Goal: Task Accomplishment & Management: Use online tool/utility

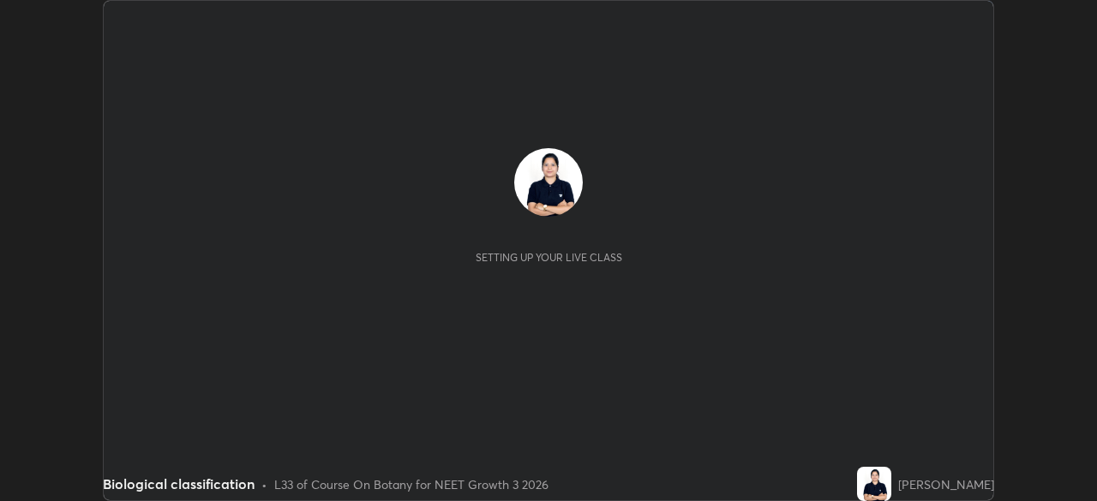
scroll to position [501, 1096]
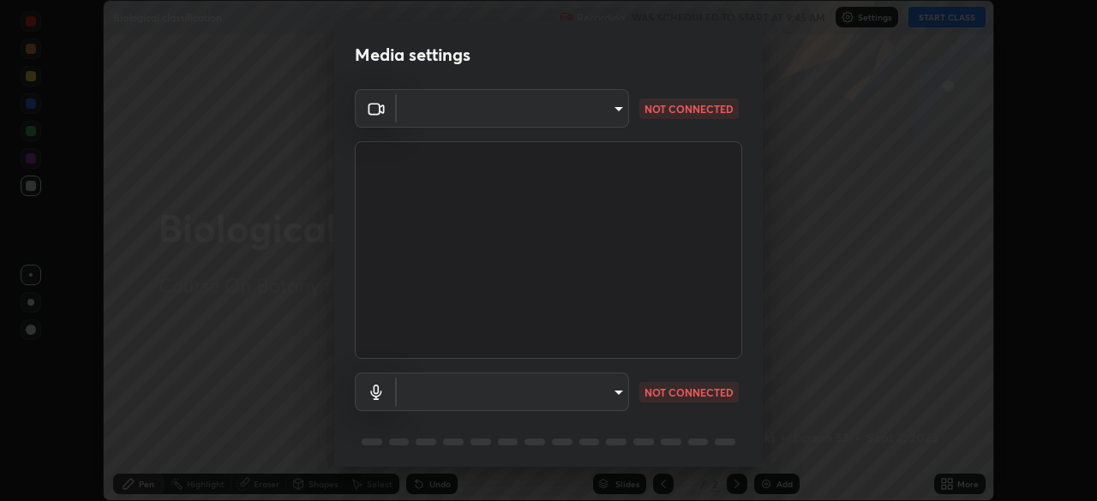
type input "298c0b4550502209631f64da4d66d5e7bfc64cde4025000ed24062e9a76660ac"
type input "613fbaf2b717db9c3ea5dd3d0eee28d6c1010d71e23d70e699fae8198f5098a6"
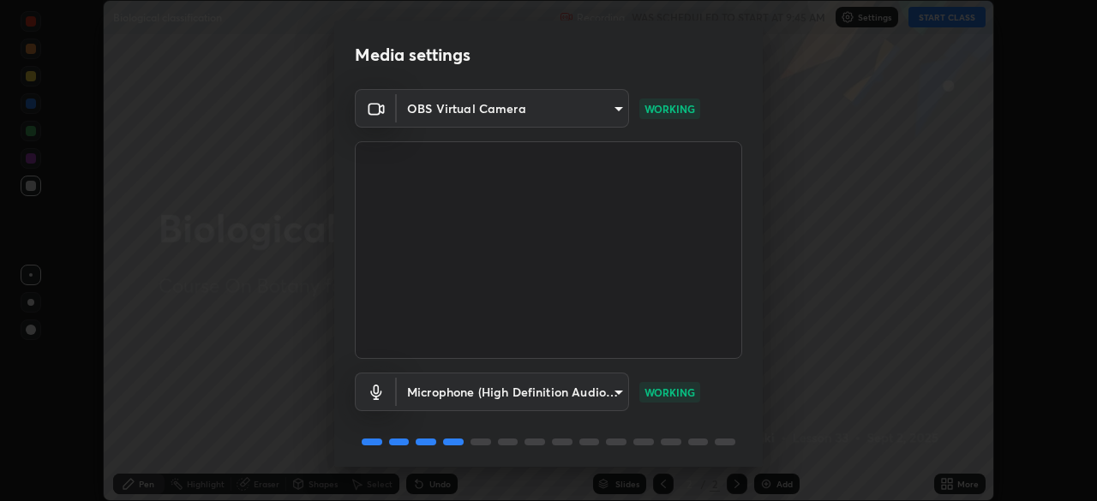
scroll to position [61, 0]
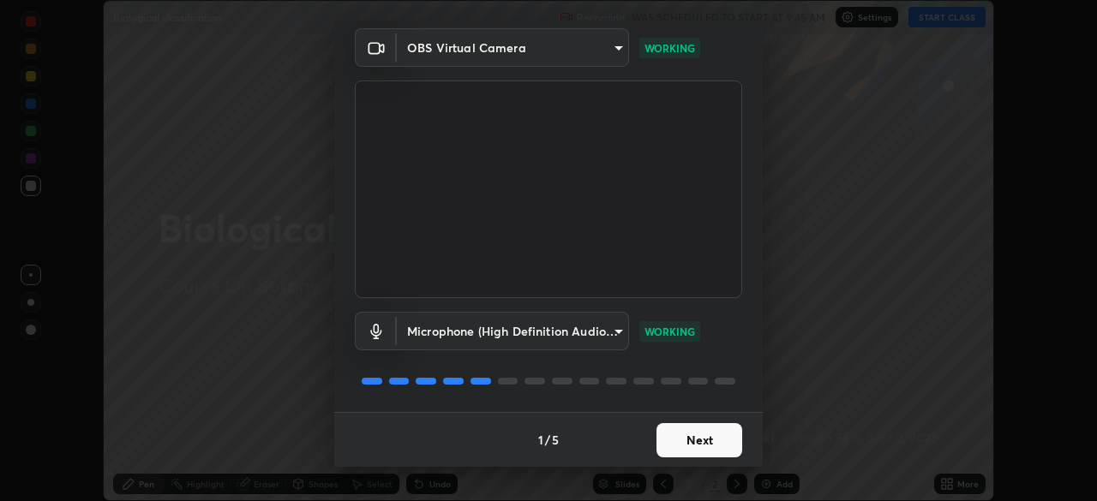
click at [685, 441] on button "Next" at bounding box center [699, 440] width 86 height 34
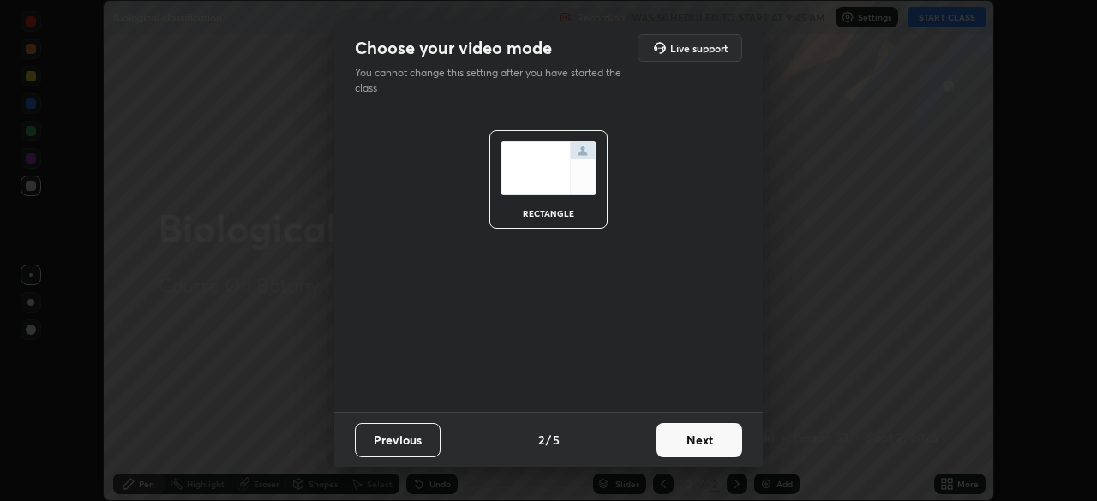
scroll to position [0, 0]
click at [702, 446] on button "Next" at bounding box center [699, 440] width 86 height 34
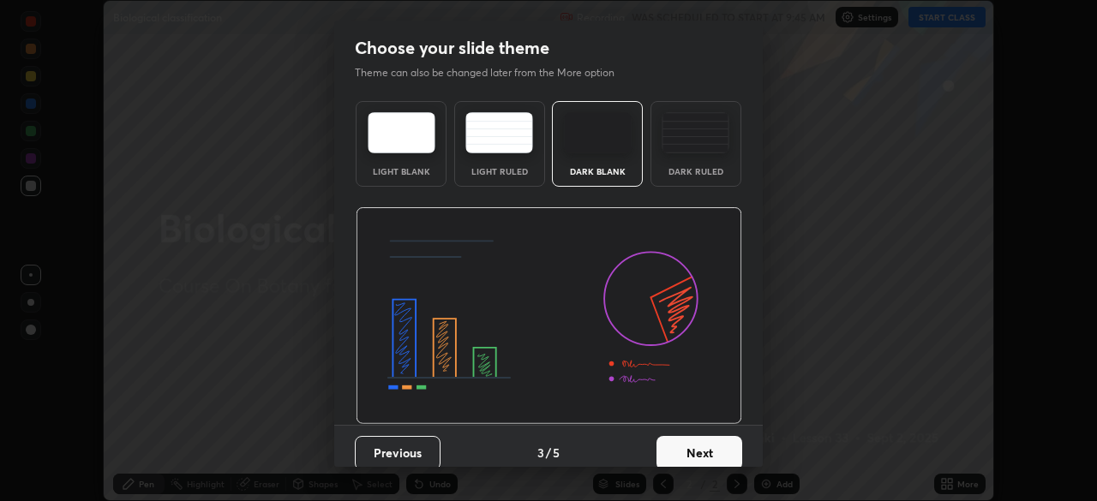
click at [703, 451] on button "Next" at bounding box center [699, 453] width 86 height 34
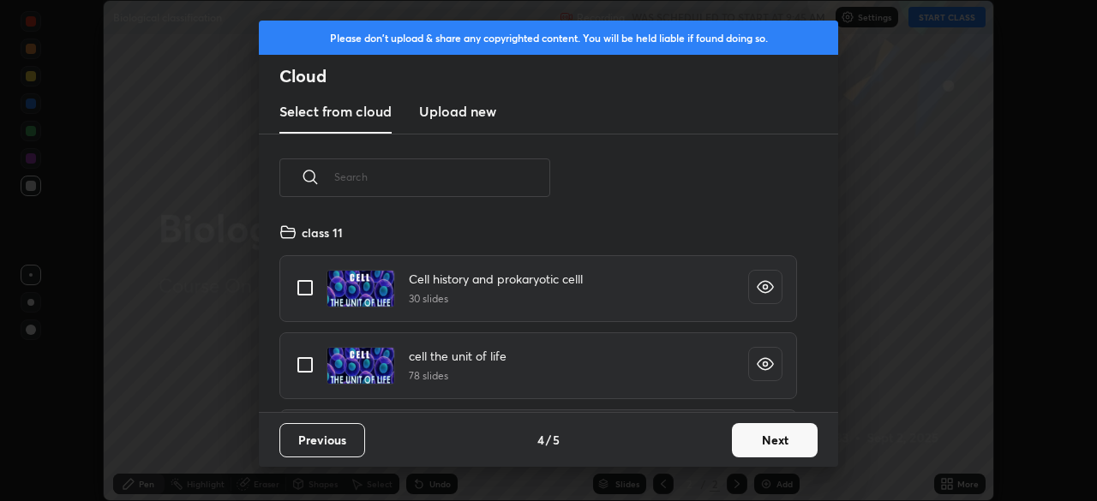
scroll to position [190, 550]
click at [788, 447] on button "Next" at bounding box center [775, 440] width 86 height 34
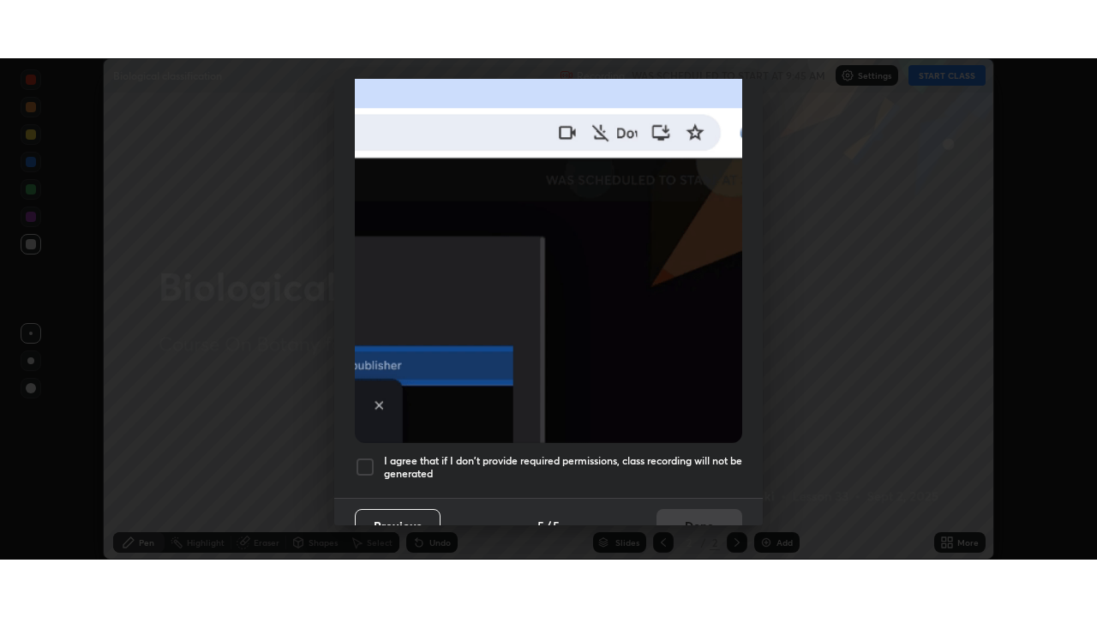
scroll to position [411, 0]
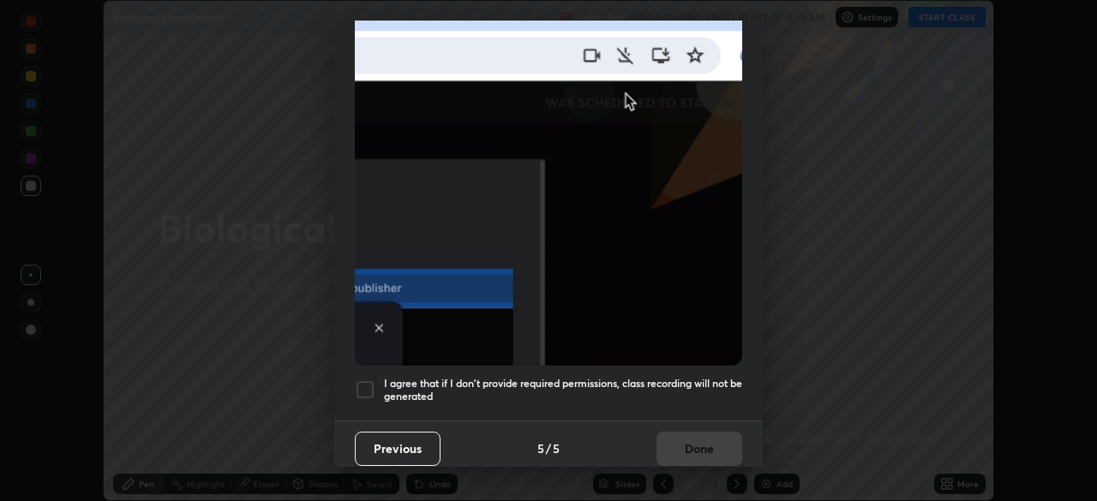
click at [365, 380] on div at bounding box center [365, 390] width 21 height 21
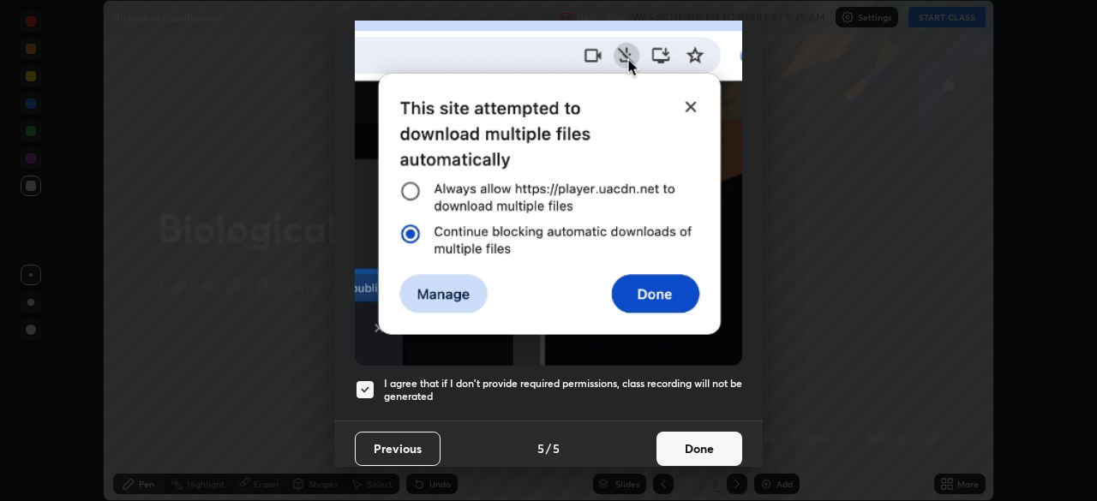
click at [698, 439] on button "Done" at bounding box center [699, 449] width 86 height 34
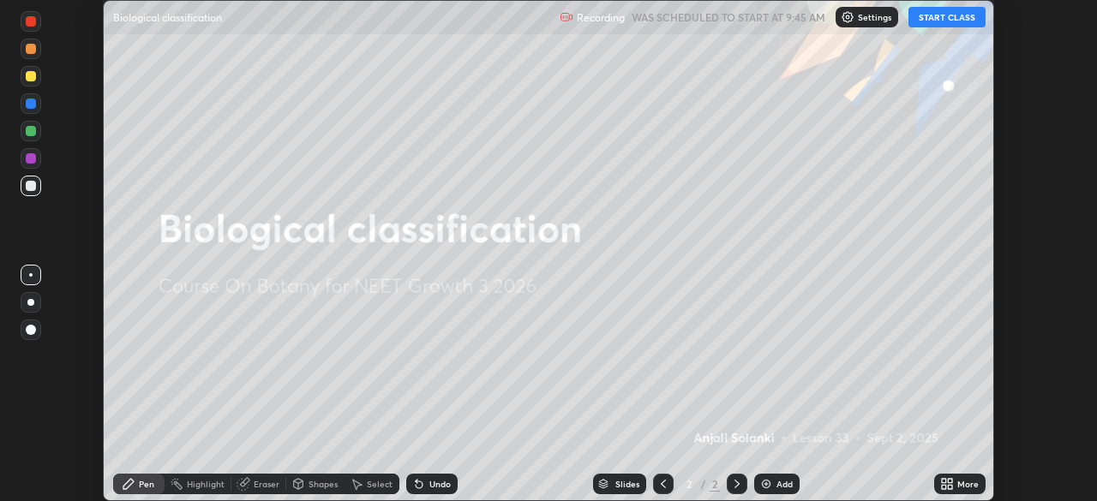
click at [943, 20] on button "START CLASS" at bounding box center [946, 17] width 77 height 21
click at [944, 481] on icon at bounding box center [944, 481] width 4 height 4
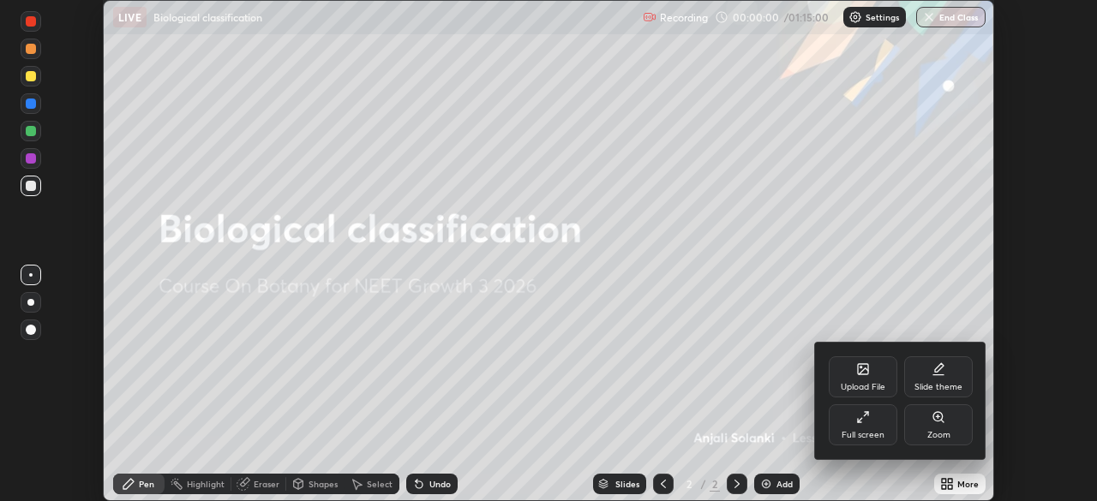
click at [861, 419] on icon at bounding box center [860, 420] width 4 height 4
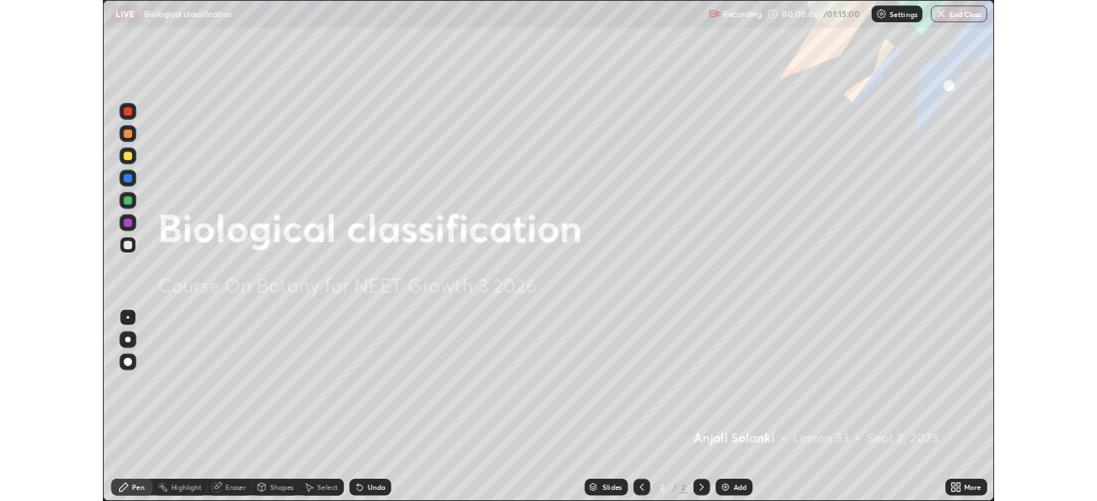
scroll to position [617, 1097]
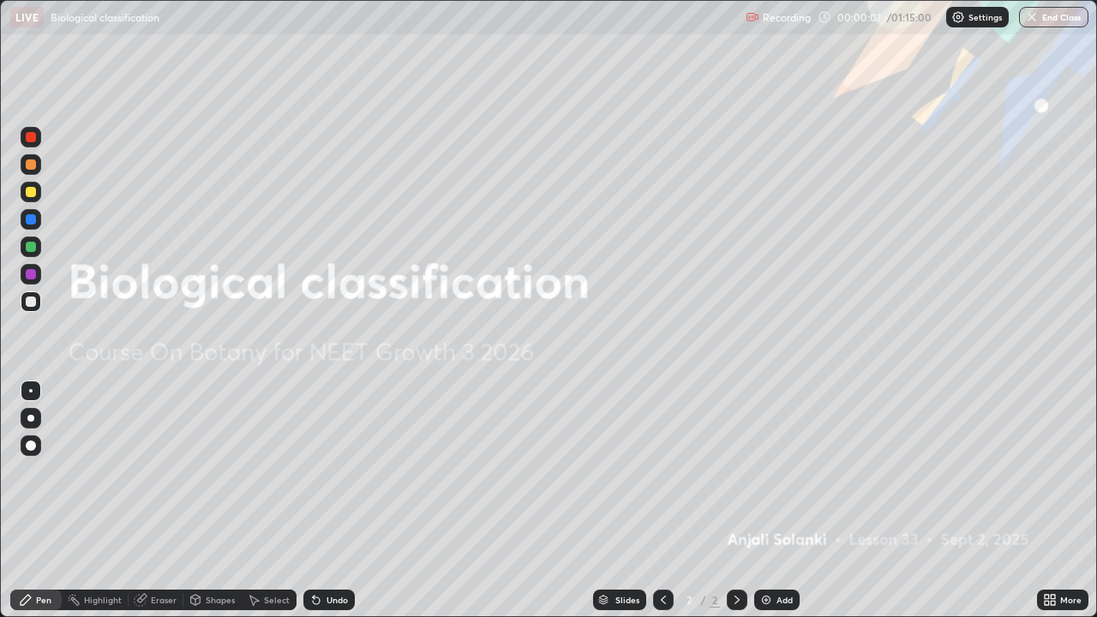
click at [1049, 501] on icon at bounding box center [1050, 600] width 14 height 14
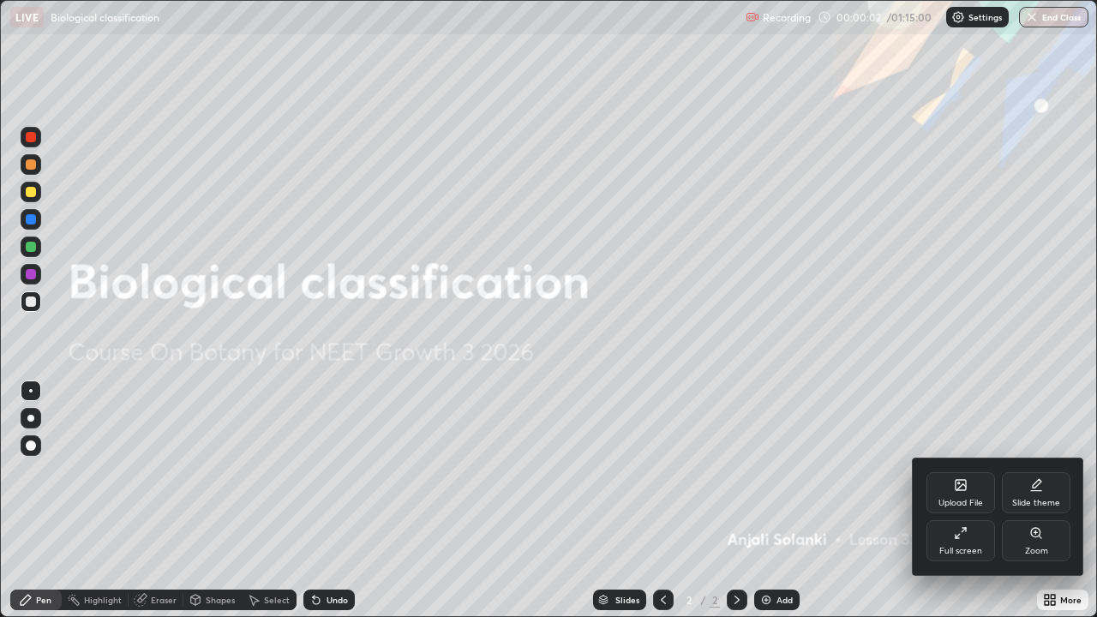
click at [1035, 490] on icon at bounding box center [1036, 485] width 14 height 14
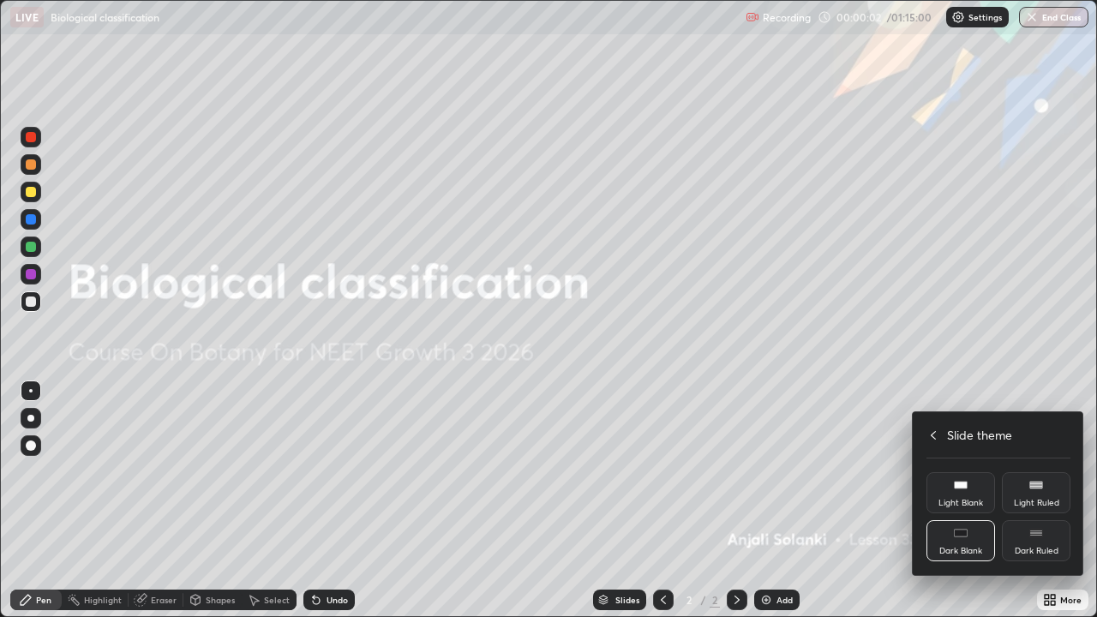
click at [1041, 501] on div "Dark Ruled" at bounding box center [1036, 540] width 69 height 41
click at [956, 501] on div at bounding box center [548, 308] width 1097 height 617
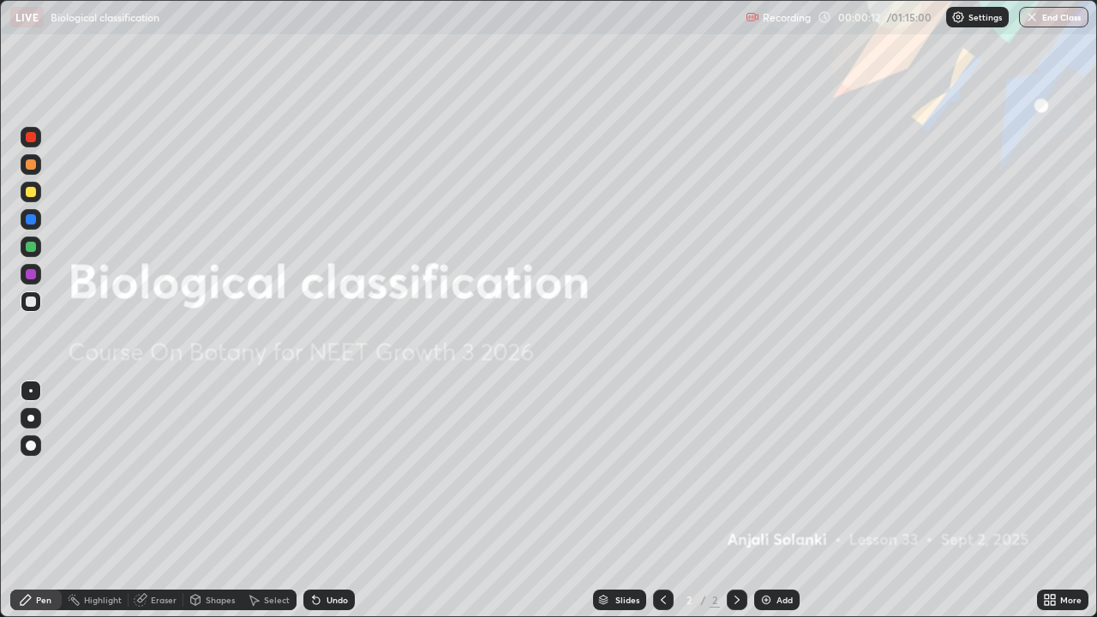
click at [734, 501] on div at bounding box center [737, 600] width 21 height 21
click at [761, 501] on img at bounding box center [766, 600] width 14 height 14
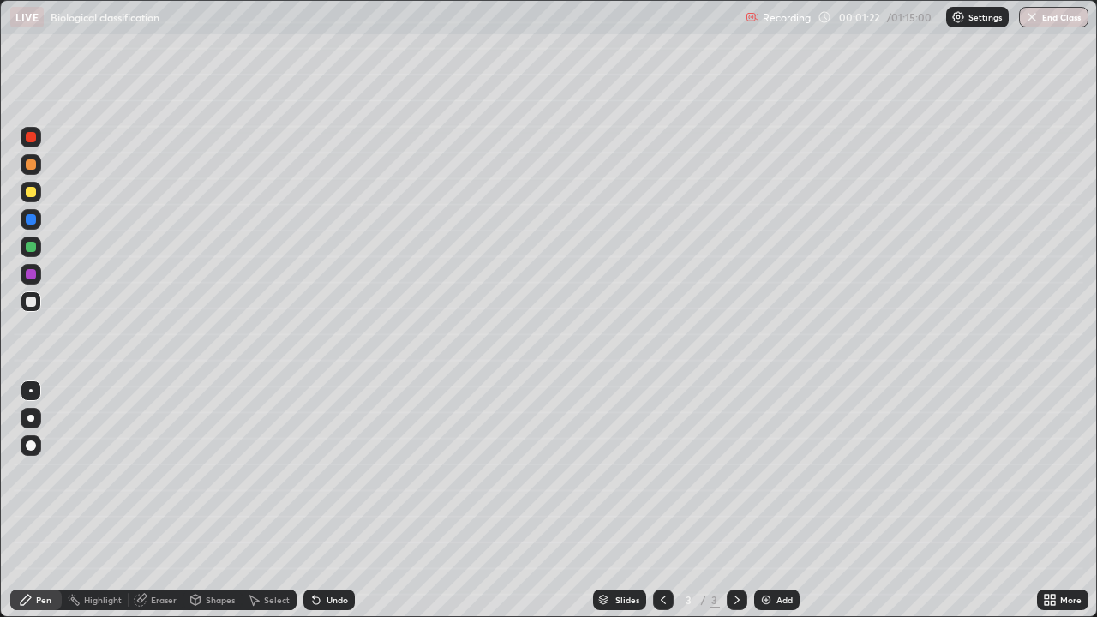
click at [30, 301] on div at bounding box center [31, 302] width 10 height 10
click at [27, 189] on div at bounding box center [31, 192] width 10 height 10
click at [32, 142] on div at bounding box center [31, 137] width 21 height 21
click at [29, 297] on div at bounding box center [31, 302] width 10 height 10
click at [313, 501] on icon at bounding box center [316, 600] width 7 height 7
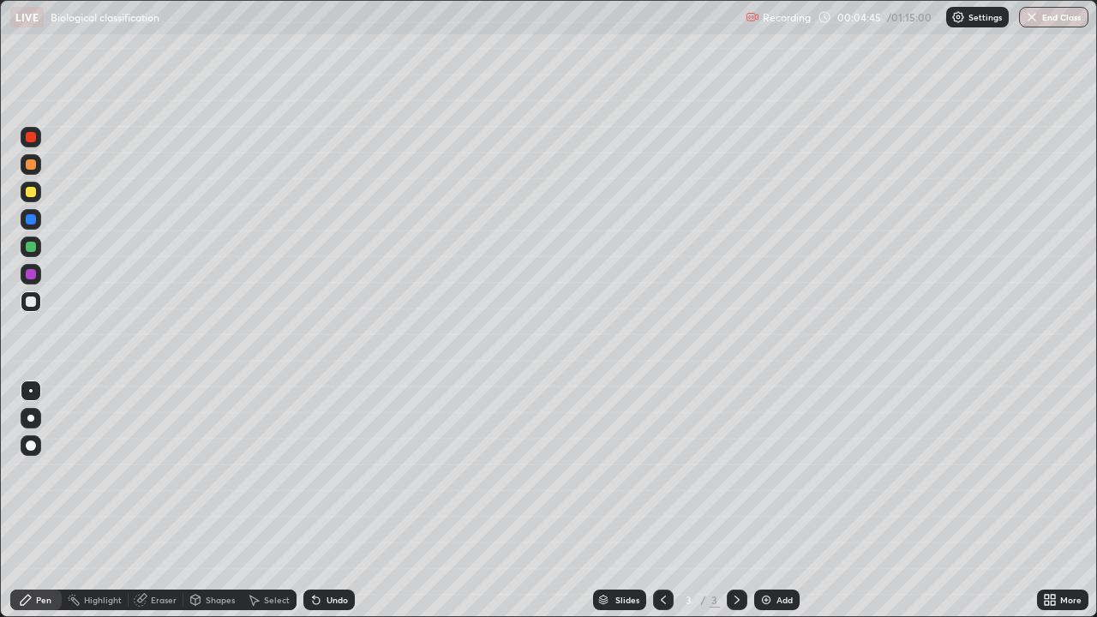
click at [313, 501] on icon at bounding box center [316, 600] width 7 height 7
click at [309, 501] on icon at bounding box center [316, 600] width 14 height 14
click at [311, 501] on icon at bounding box center [316, 600] width 14 height 14
click at [313, 501] on icon at bounding box center [316, 600] width 7 height 7
click at [313, 501] on icon at bounding box center [314, 597] width 2 height 2
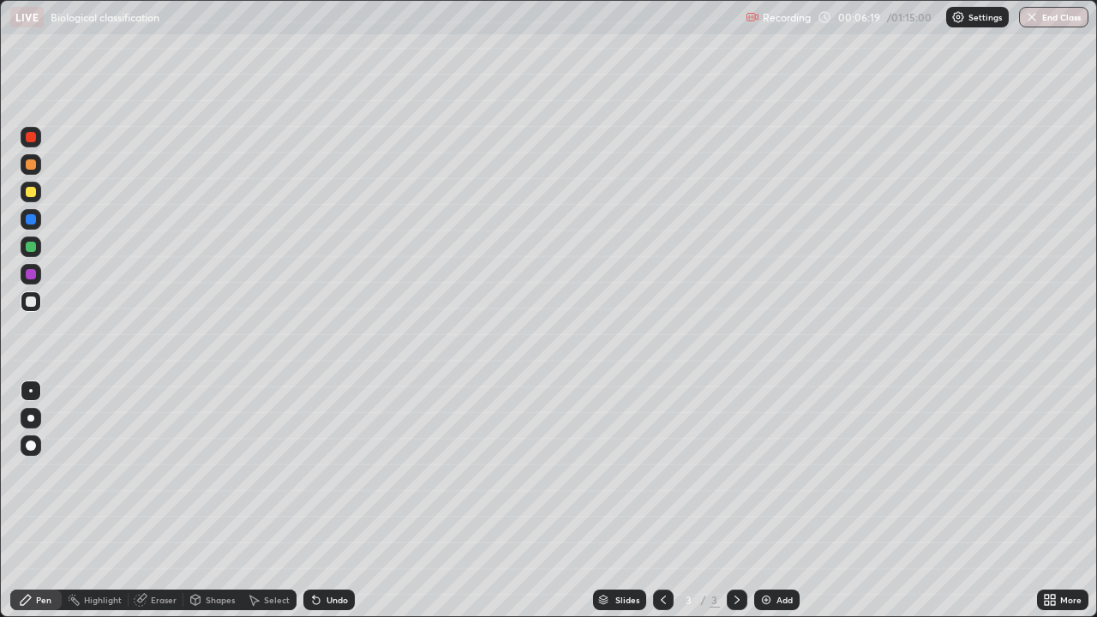
click at [759, 501] on img at bounding box center [766, 600] width 14 height 14
click at [33, 140] on div at bounding box center [31, 137] width 10 height 10
click at [33, 190] on div at bounding box center [31, 192] width 10 height 10
click at [33, 297] on div at bounding box center [31, 302] width 10 height 10
click at [37, 192] on div at bounding box center [31, 192] width 21 height 21
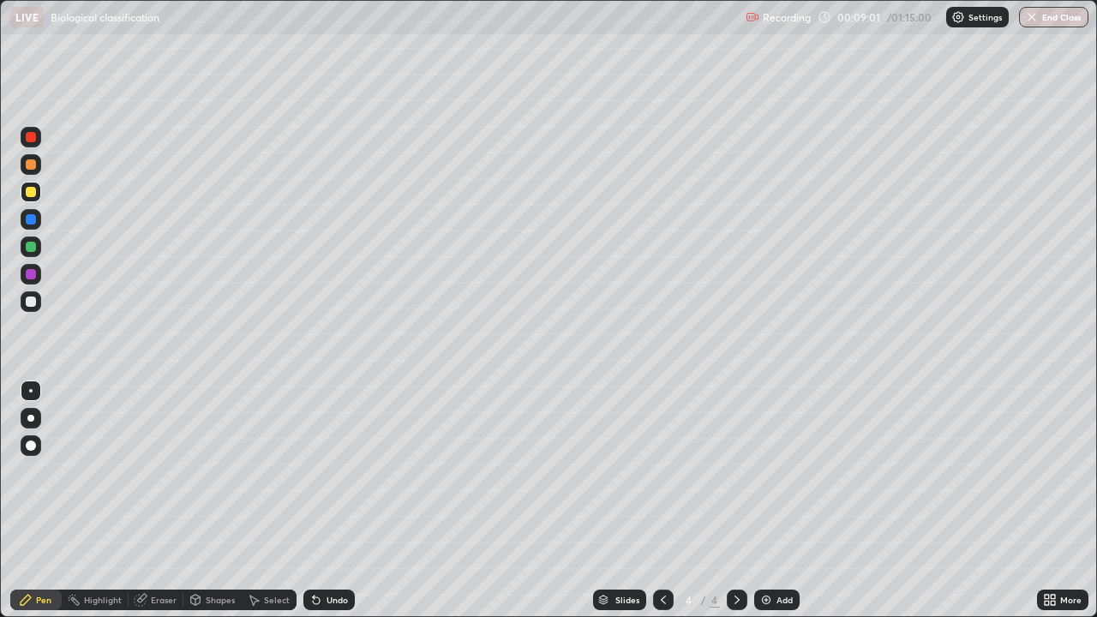
click at [32, 301] on div at bounding box center [31, 302] width 10 height 10
click at [28, 193] on div at bounding box center [31, 192] width 10 height 10
click at [31, 191] on div at bounding box center [31, 192] width 10 height 10
click at [31, 299] on div at bounding box center [31, 302] width 10 height 10
click at [39, 195] on div at bounding box center [31, 192] width 21 height 21
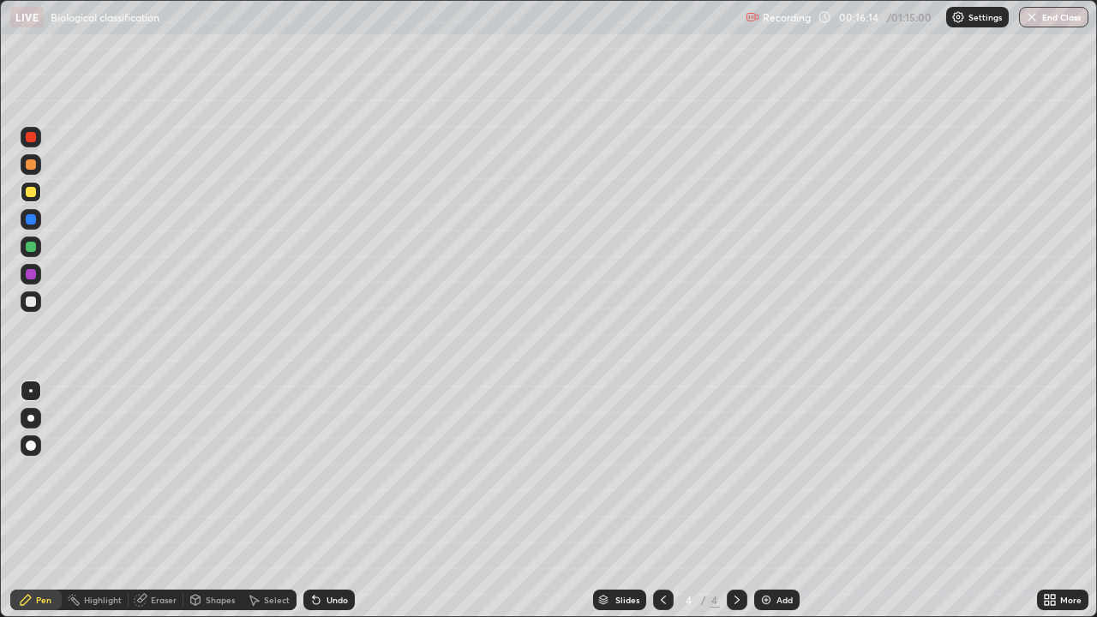
click at [32, 297] on div at bounding box center [31, 302] width 10 height 10
click at [313, 501] on icon at bounding box center [314, 597] width 2 height 2
click at [762, 501] on img at bounding box center [766, 600] width 14 height 14
click at [35, 132] on div at bounding box center [31, 137] width 21 height 21
click at [32, 189] on div at bounding box center [31, 192] width 10 height 10
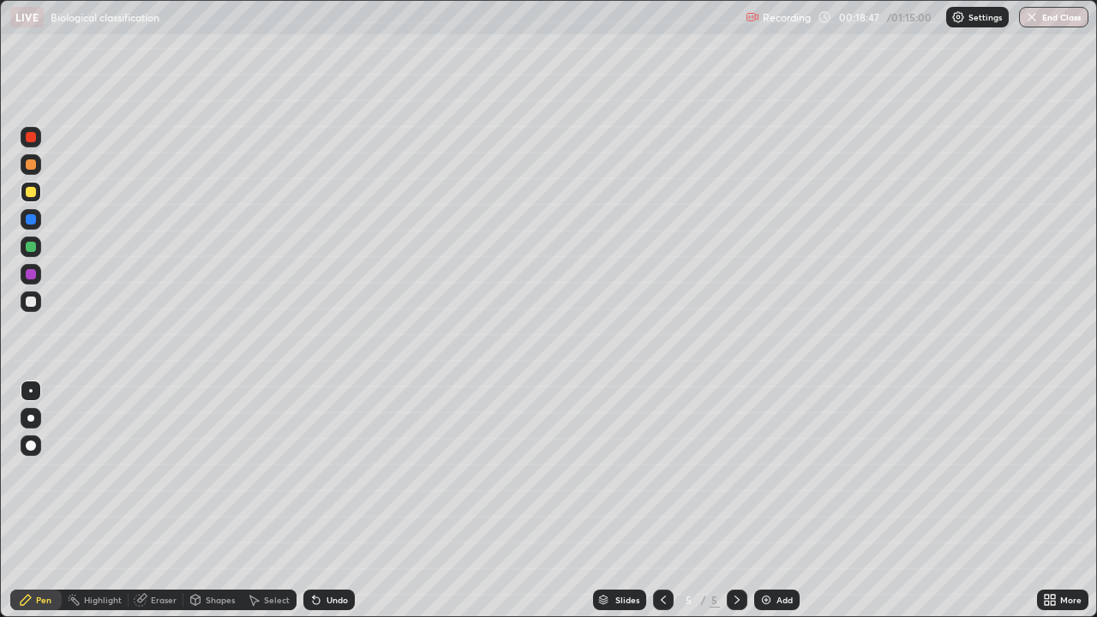
click at [31, 194] on div at bounding box center [31, 192] width 10 height 10
click at [32, 301] on div at bounding box center [31, 302] width 10 height 10
click at [313, 501] on icon at bounding box center [316, 600] width 14 height 14
click at [35, 245] on div at bounding box center [31, 247] width 10 height 10
click at [31, 185] on div at bounding box center [31, 192] width 21 height 21
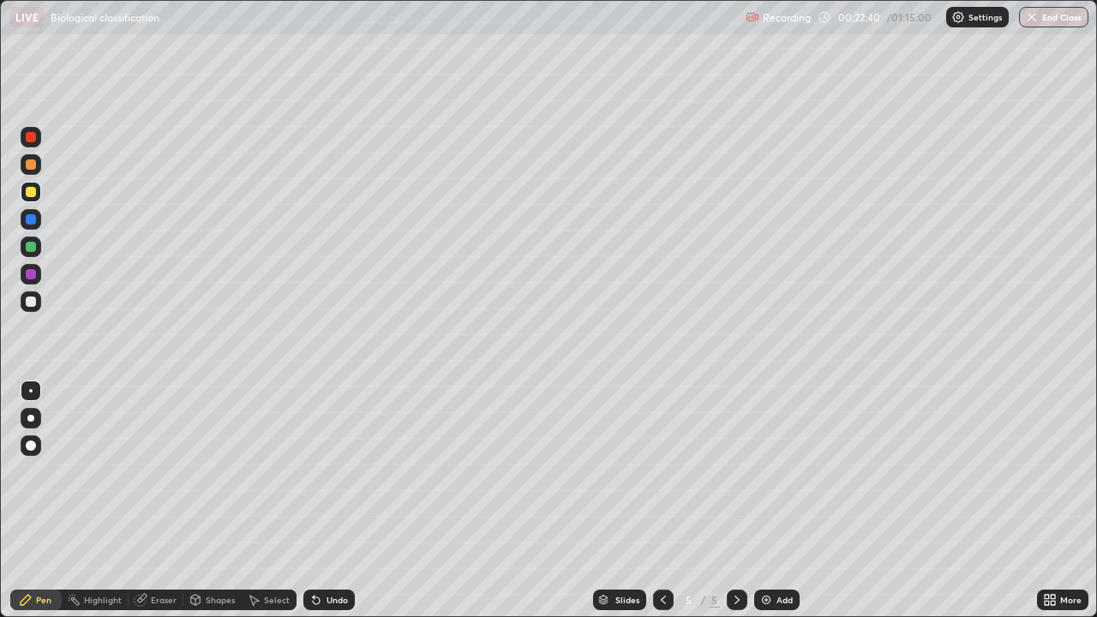
click at [313, 501] on icon at bounding box center [314, 597] width 2 height 2
click at [196, 501] on icon at bounding box center [195, 600] width 9 height 10
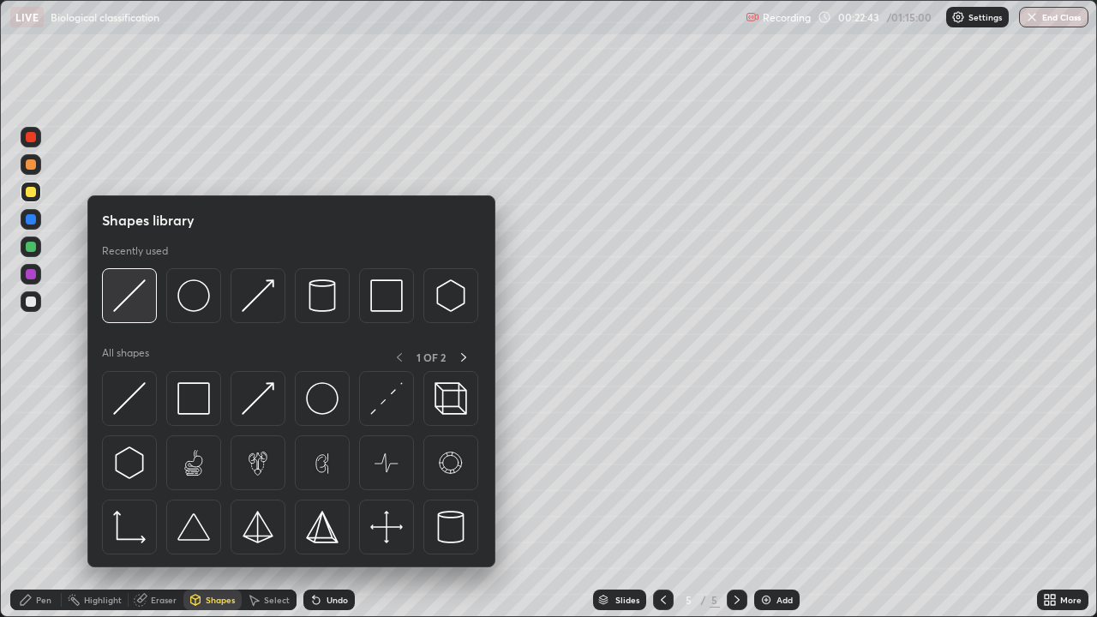
click at [132, 293] on img at bounding box center [129, 295] width 33 height 33
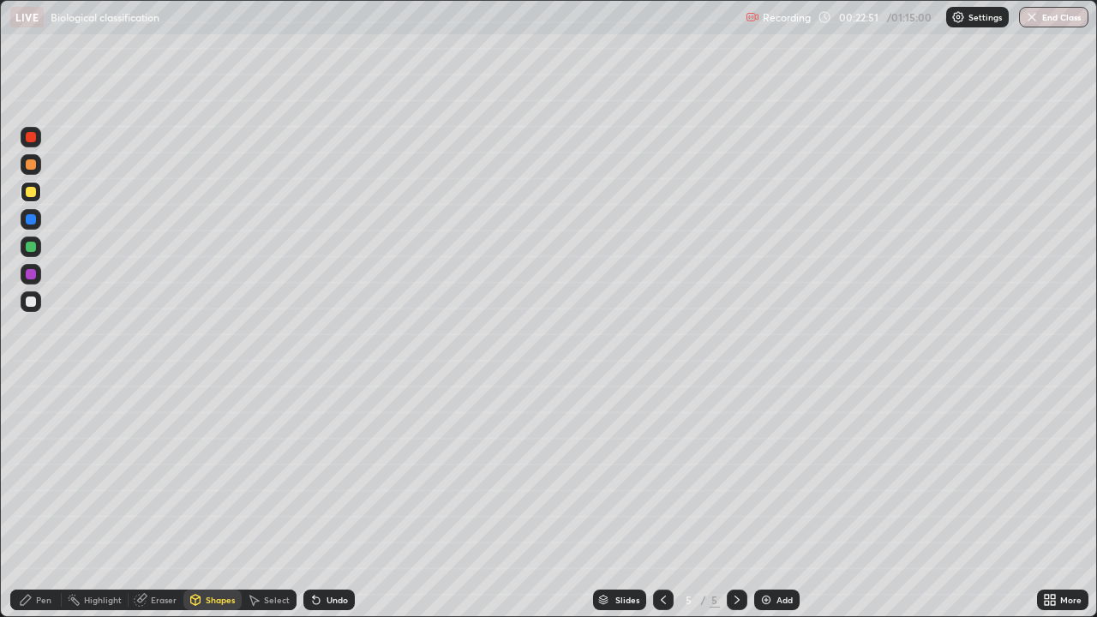
click at [50, 501] on div "Pen" at bounding box center [35, 600] width 51 height 34
click at [30, 302] on div at bounding box center [31, 302] width 10 height 10
click at [247, 501] on icon at bounding box center [254, 600] width 14 height 14
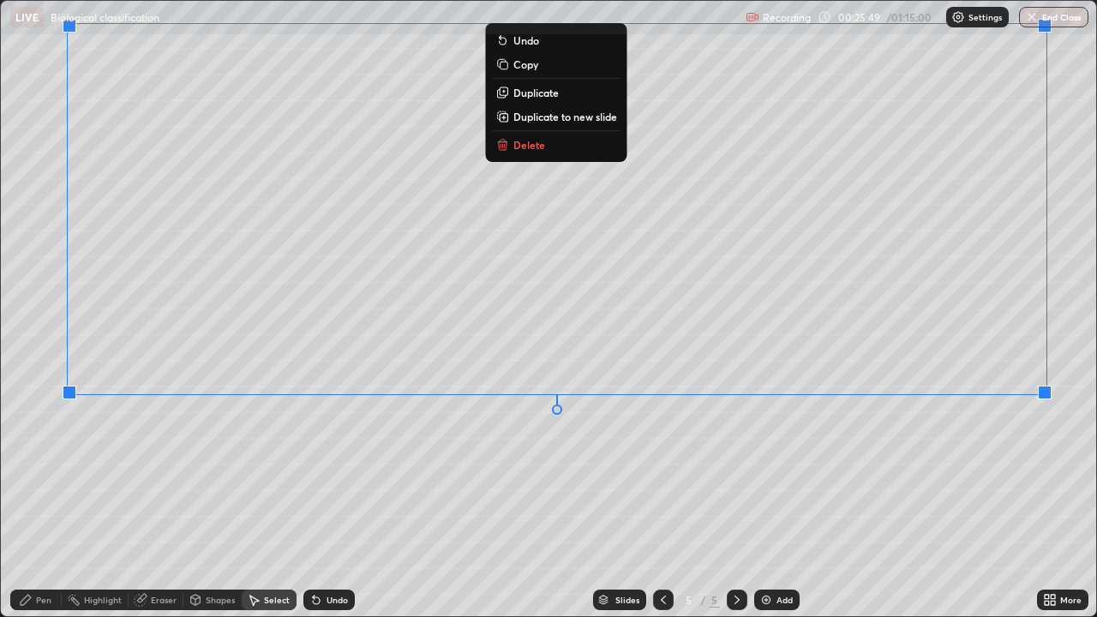
click at [34, 501] on div "Pen" at bounding box center [35, 600] width 51 height 34
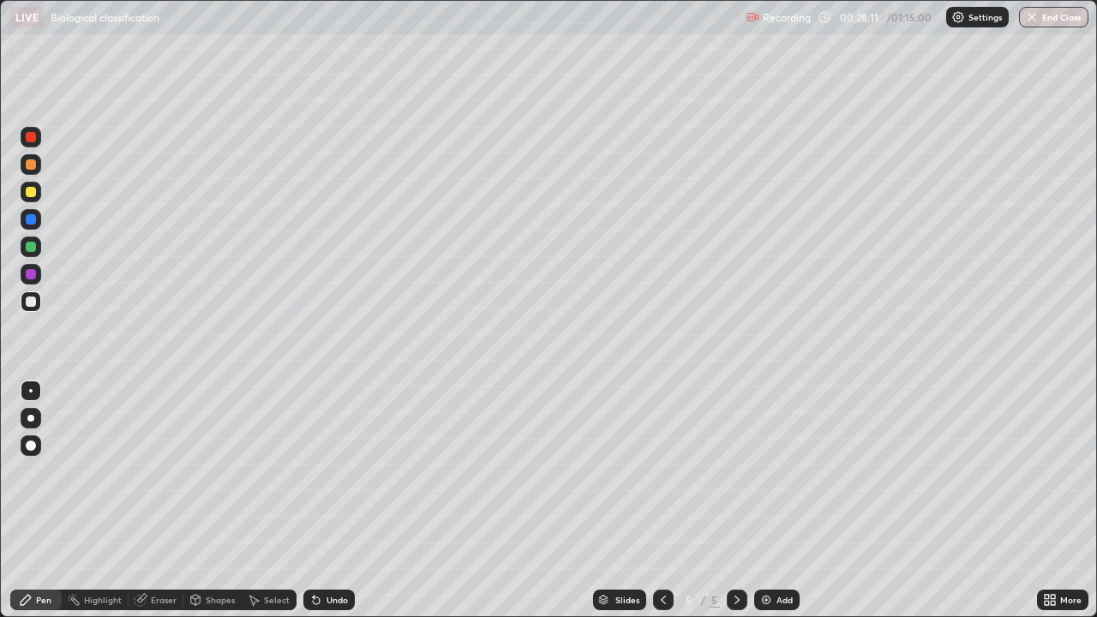
click at [593, 501] on div "Slides 5 / 5 Add" at bounding box center [696, 600] width 682 height 34
click at [1048, 501] on div "More" at bounding box center [1062, 600] width 51 height 34
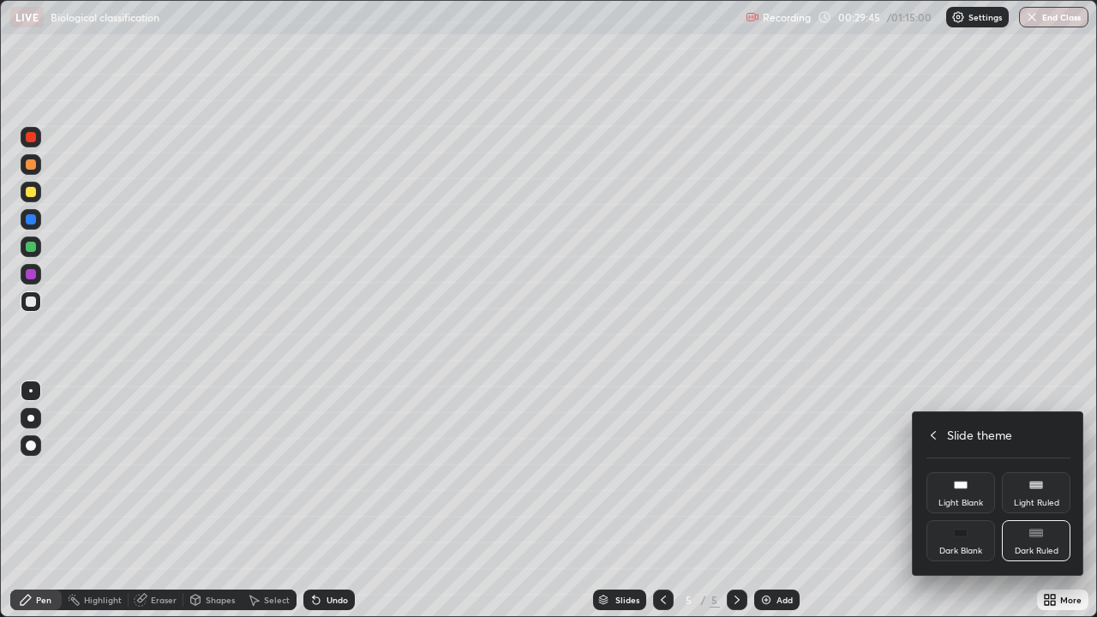
click at [822, 501] on div at bounding box center [548, 308] width 1097 height 617
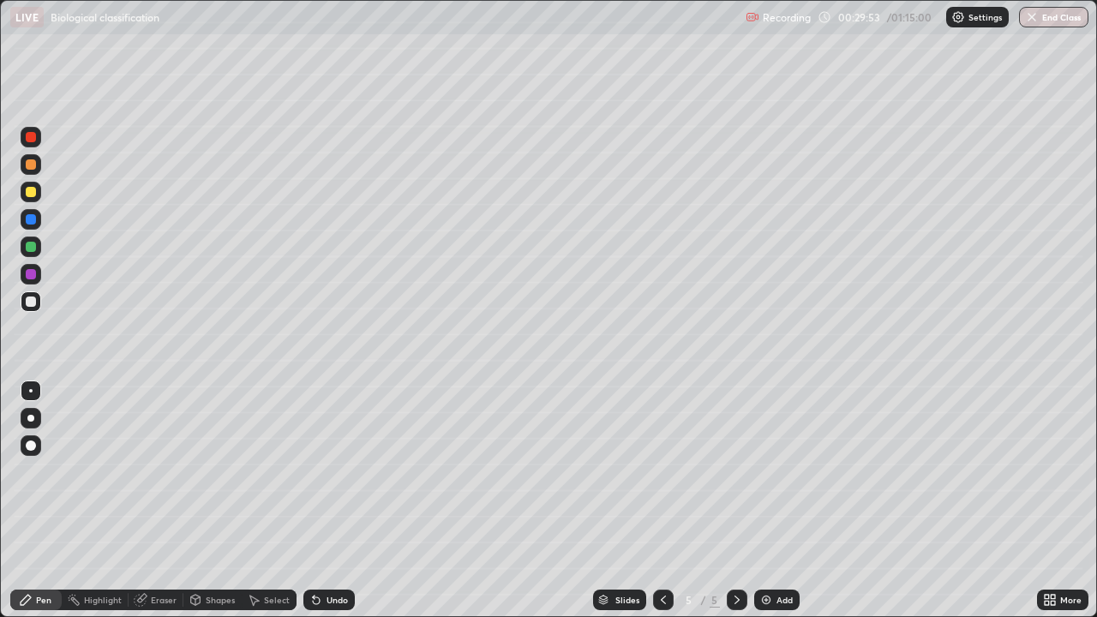
click at [856, 501] on div "Slides 5 / 5 Add" at bounding box center [696, 600] width 682 height 34
click at [760, 501] on img at bounding box center [766, 600] width 14 height 14
click at [33, 190] on div at bounding box center [31, 192] width 10 height 10
click at [28, 302] on div at bounding box center [31, 302] width 10 height 10
click at [313, 501] on icon at bounding box center [314, 597] width 2 height 2
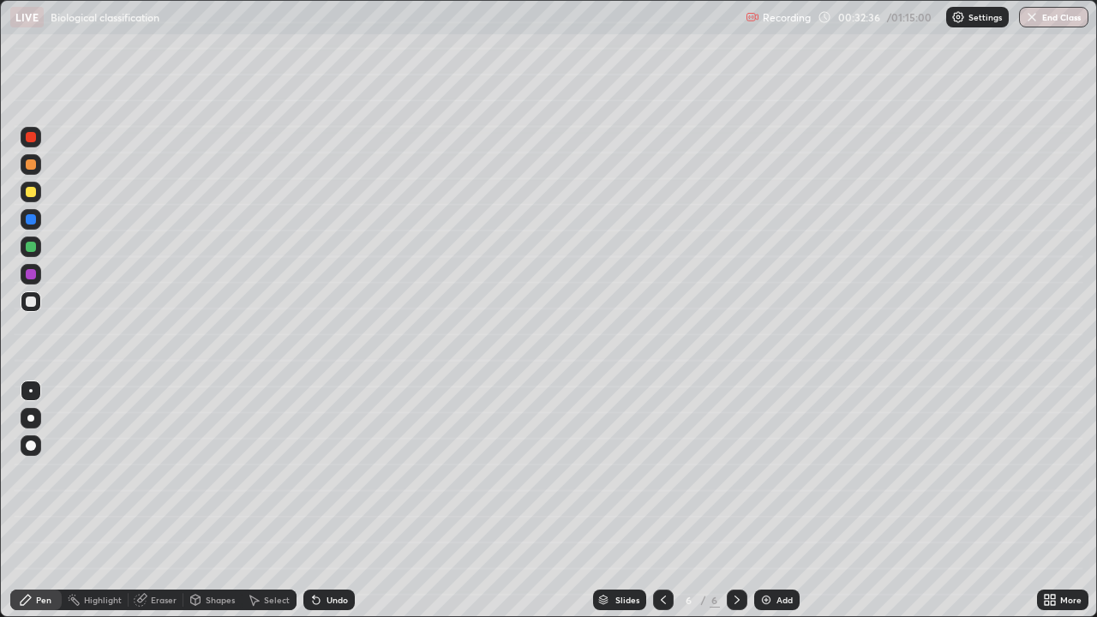
click at [314, 501] on icon at bounding box center [316, 600] width 7 height 7
click at [663, 501] on icon at bounding box center [663, 600] width 5 height 9
click at [764, 501] on img at bounding box center [766, 600] width 14 height 14
click at [33, 189] on div at bounding box center [31, 192] width 10 height 10
click at [33, 194] on div at bounding box center [31, 192] width 10 height 10
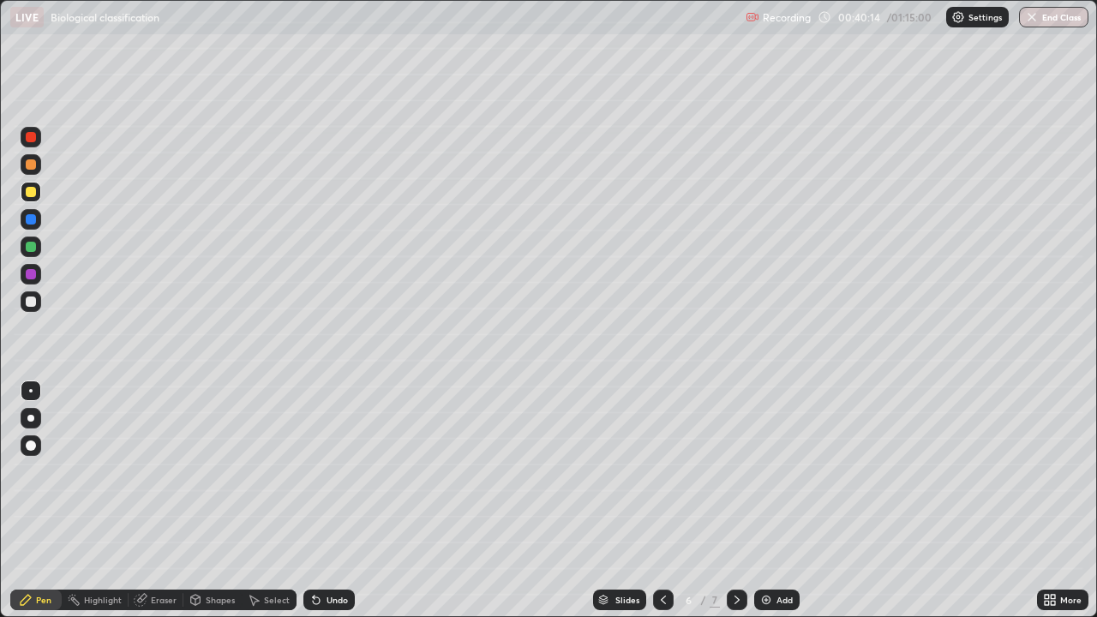
click at [313, 501] on icon at bounding box center [316, 600] width 7 height 7
click at [310, 501] on icon at bounding box center [316, 600] width 14 height 14
click at [33, 299] on div at bounding box center [31, 302] width 10 height 10
click at [33, 190] on div at bounding box center [31, 192] width 10 height 10
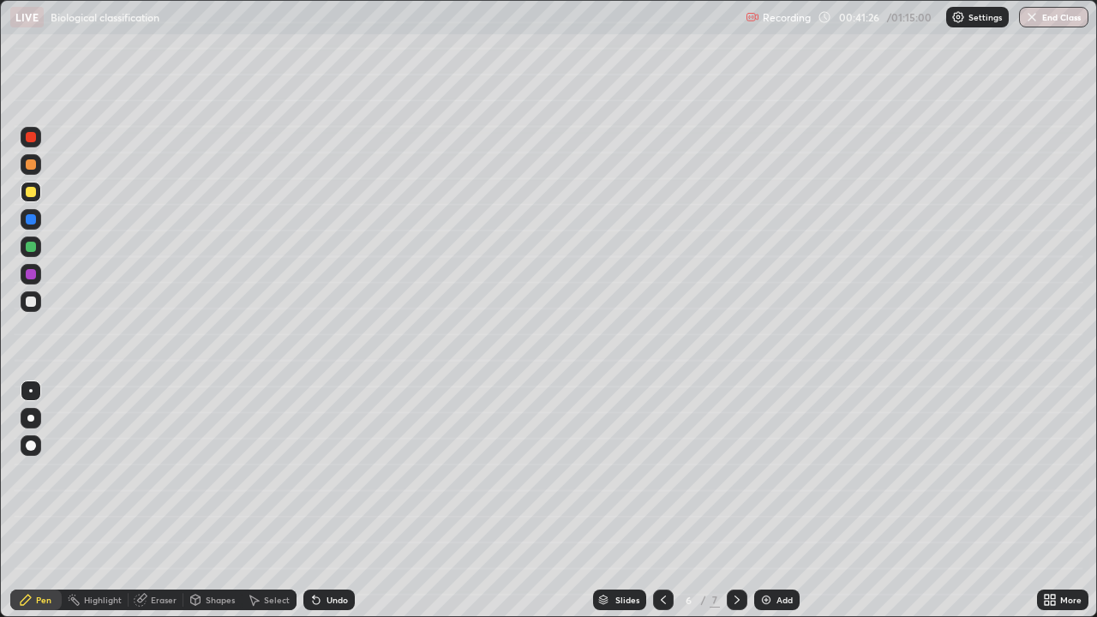
click at [35, 298] on div at bounding box center [31, 302] width 10 height 10
click at [309, 501] on icon at bounding box center [316, 600] width 14 height 14
click at [32, 299] on div at bounding box center [31, 302] width 10 height 10
click at [33, 246] on div at bounding box center [31, 247] width 10 height 10
click at [31, 294] on div at bounding box center [31, 301] width 21 height 21
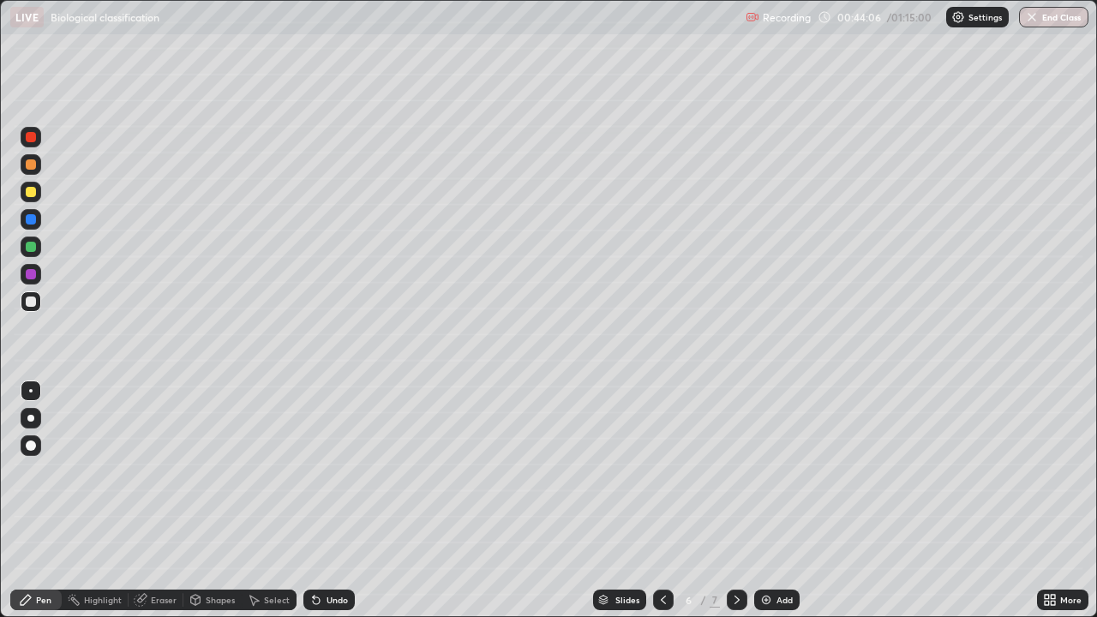
click at [314, 501] on icon at bounding box center [316, 600] width 14 height 14
click at [313, 501] on icon at bounding box center [314, 597] width 2 height 2
click at [31, 303] on div at bounding box center [31, 302] width 10 height 10
click at [313, 501] on icon at bounding box center [316, 600] width 14 height 14
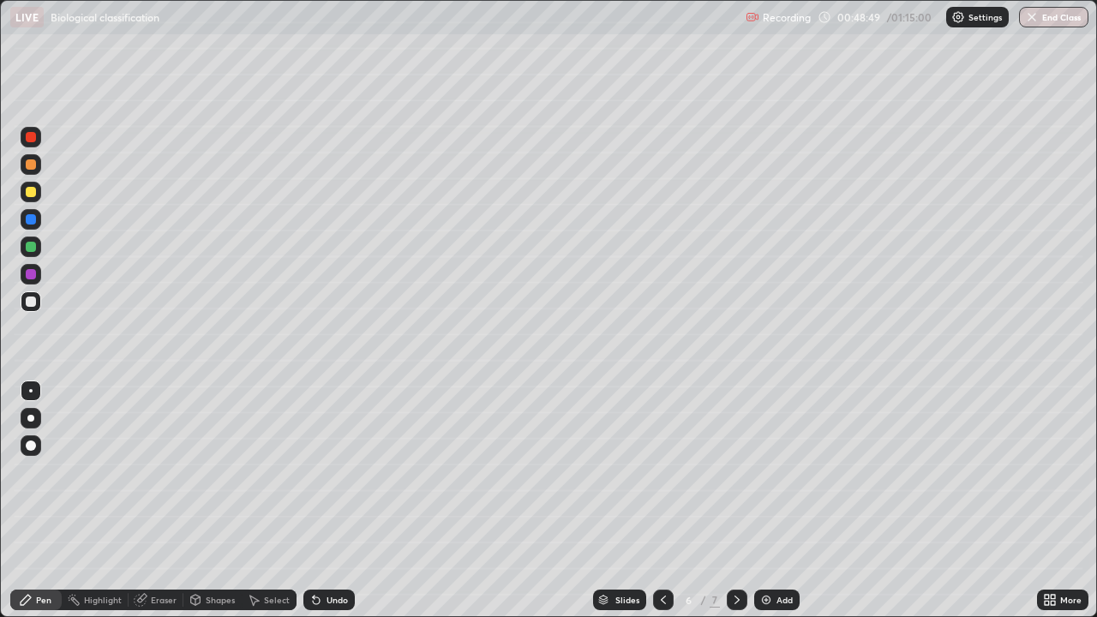
click at [759, 501] on img at bounding box center [766, 600] width 14 height 14
click at [30, 195] on div at bounding box center [31, 192] width 10 height 10
click at [320, 501] on icon at bounding box center [316, 600] width 14 height 14
click at [311, 501] on icon at bounding box center [316, 600] width 14 height 14
click at [27, 300] on div at bounding box center [31, 302] width 10 height 10
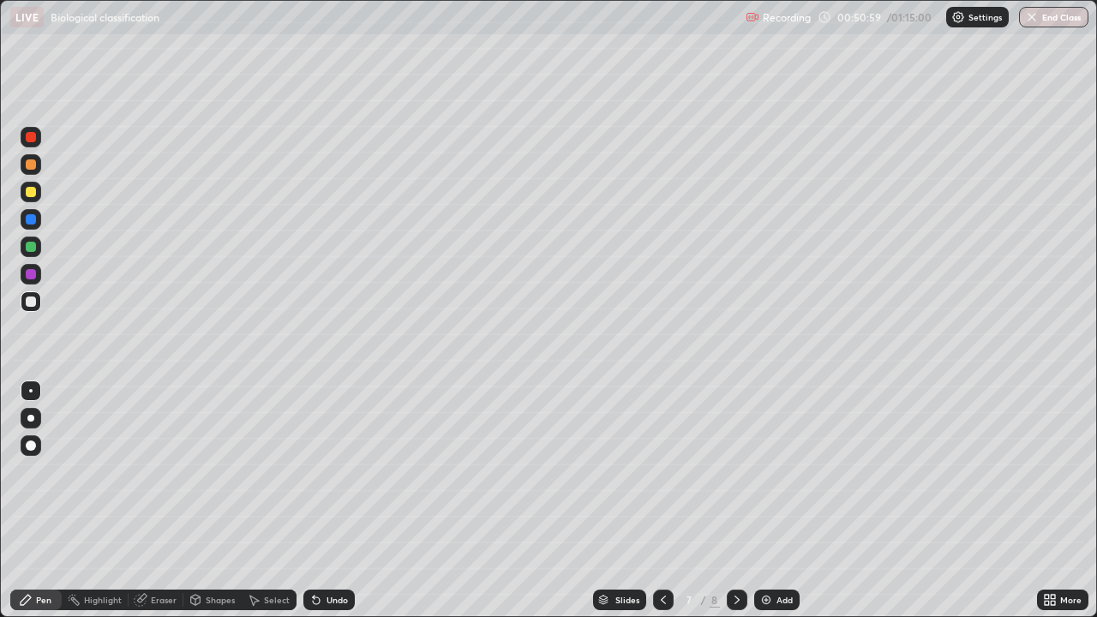
click at [309, 501] on icon at bounding box center [316, 600] width 14 height 14
click at [303, 501] on div "Undo" at bounding box center [328, 600] width 51 height 21
click at [312, 501] on div "Undo" at bounding box center [328, 600] width 51 height 21
click at [33, 245] on div at bounding box center [31, 247] width 10 height 10
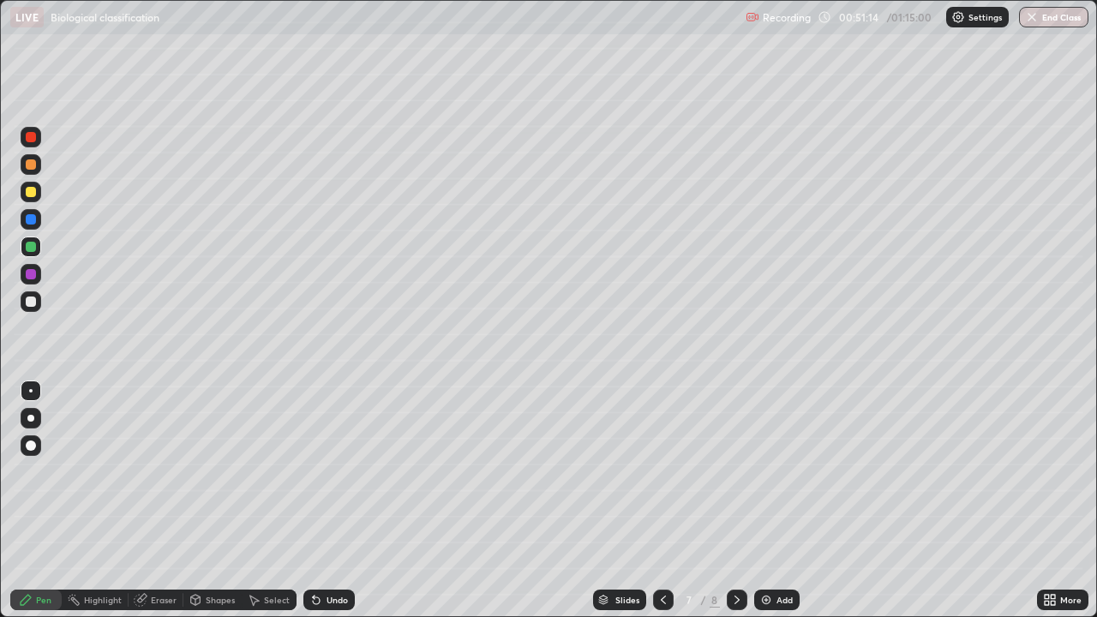
click at [315, 501] on icon at bounding box center [316, 600] width 7 height 7
click at [33, 299] on div at bounding box center [31, 302] width 10 height 10
click at [313, 501] on icon at bounding box center [316, 600] width 7 height 7
click at [37, 189] on div at bounding box center [31, 192] width 21 height 21
click at [33, 195] on div at bounding box center [31, 192] width 10 height 10
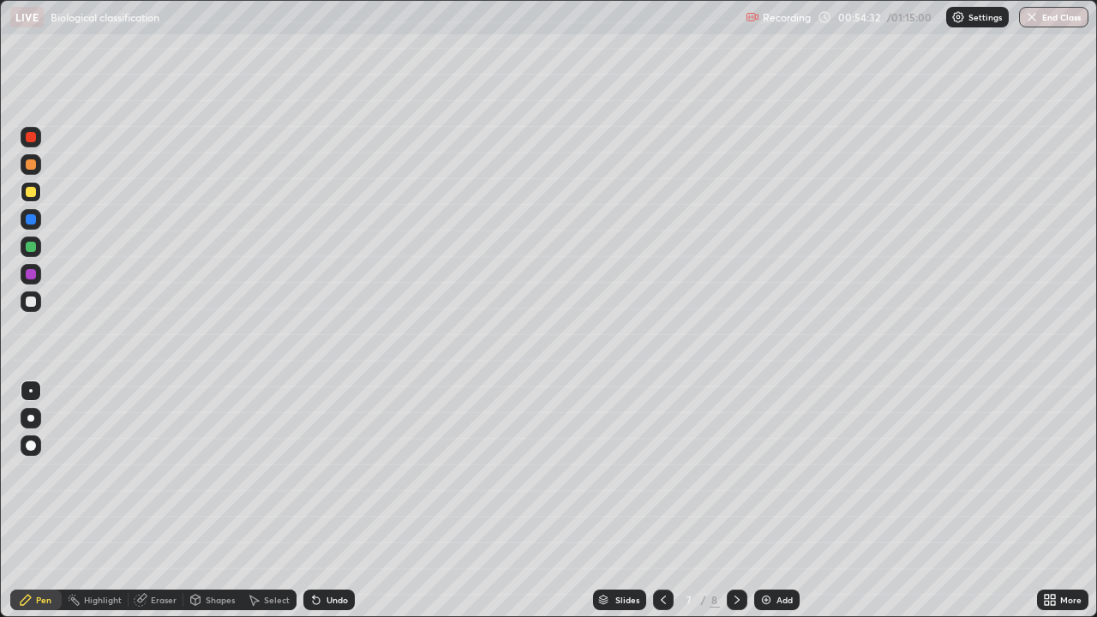
click at [30, 298] on div at bounding box center [31, 302] width 10 height 10
click at [313, 501] on icon at bounding box center [316, 600] width 7 height 7
click at [33, 194] on div at bounding box center [31, 192] width 10 height 10
click at [764, 501] on img at bounding box center [766, 600] width 14 height 14
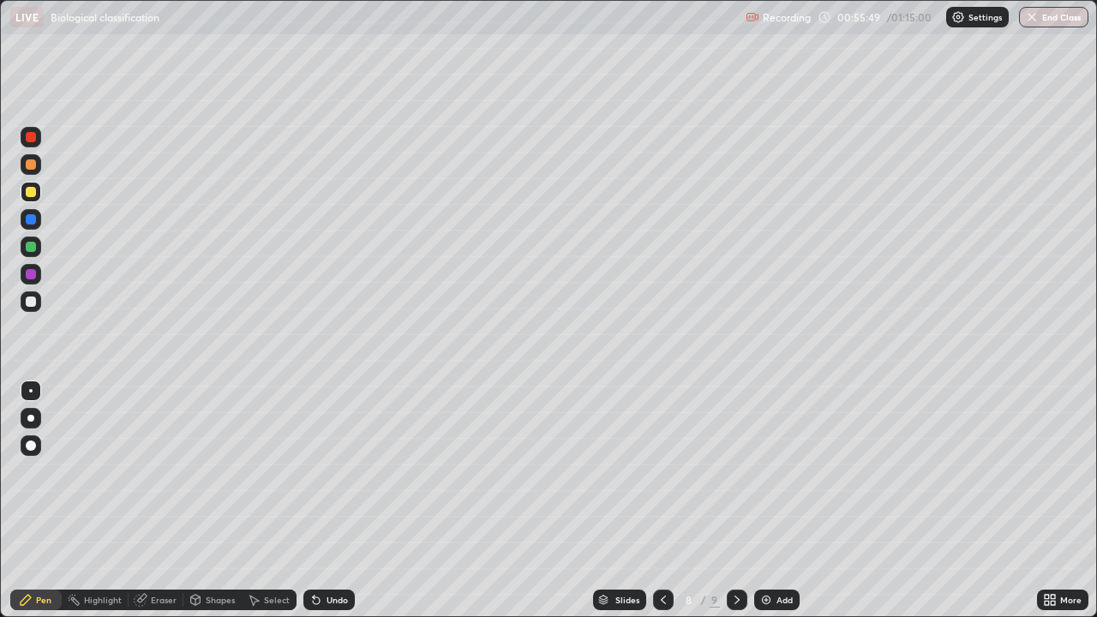
click at [30, 189] on div at bounding box center [31, 192] width 10 height 10
click at [27, 300] on div at bounding box center [31, 302] width 10 height 10
click at [311, 501] on div "Undo" at bounding box center [328, 600] width 51 height 21
click at [33, 245] on div at bounding box center [31, 247] width 10 height 10
click at [34, 300] on div at bounding box center [31, 302] width 10 height 10
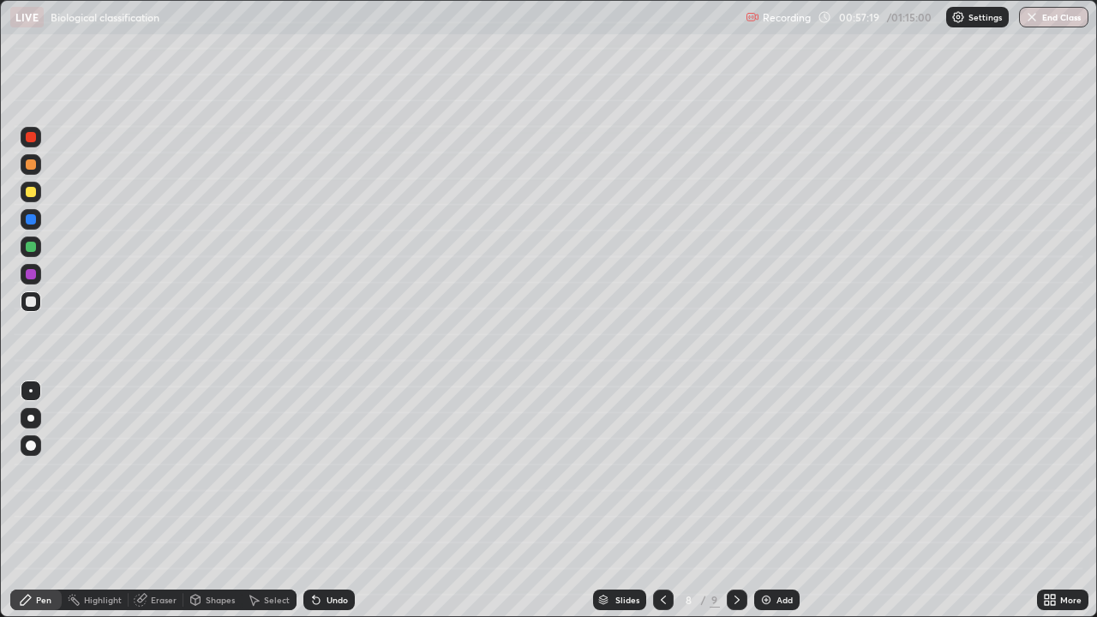
click at [34, 249] on div at bounding box center [31, 247] width 10 height 10
click at [319, 501] on icon at bounding box center [316, 600] width 14 height 14
click at [34, 299] on div at bounding box center [31, 302] width 10 height 10
click at [31, 190] on div at bounding box center [31, 192] width 10 height 10
click at [27, 301] on div at bounding box center [31, 302] width 10 height 10
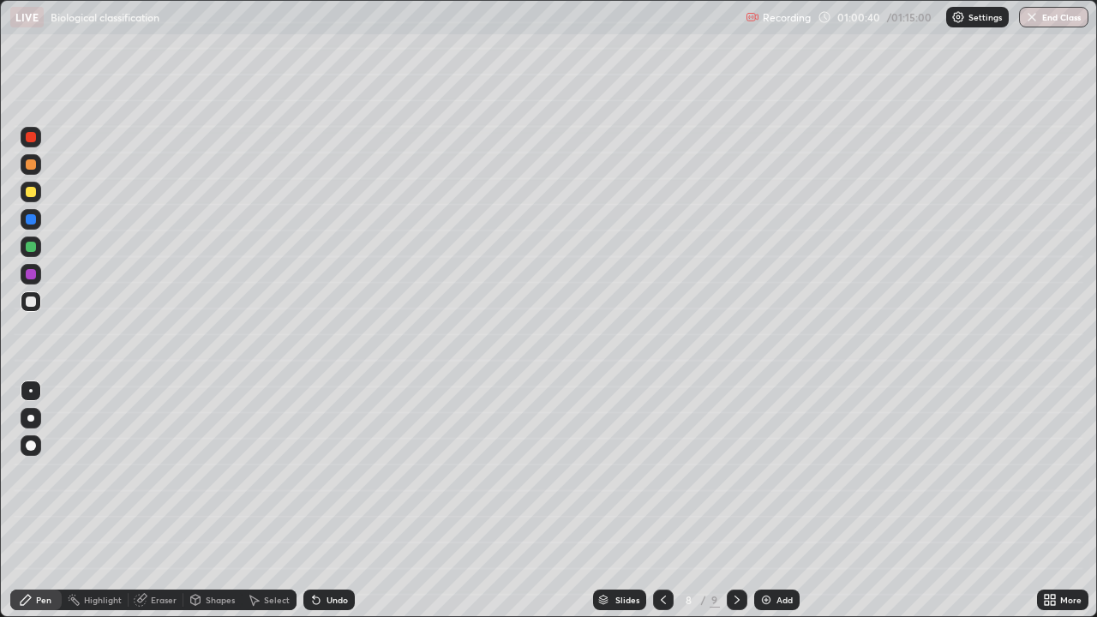
click at [33, 190] on div at bounding box center [31, 192] width 10 height 10
click at [31, 302] on div at bounding box center [31, 302] width 10 height 10
click at [32, 189] on div at bounding box center [31, 192] width 10 height 10
click at [38, 297] on div at bounding box center [31, 301] width 21 height 21
click at [37, 190] on div at bounding box center [31, 192] width 21 height 21
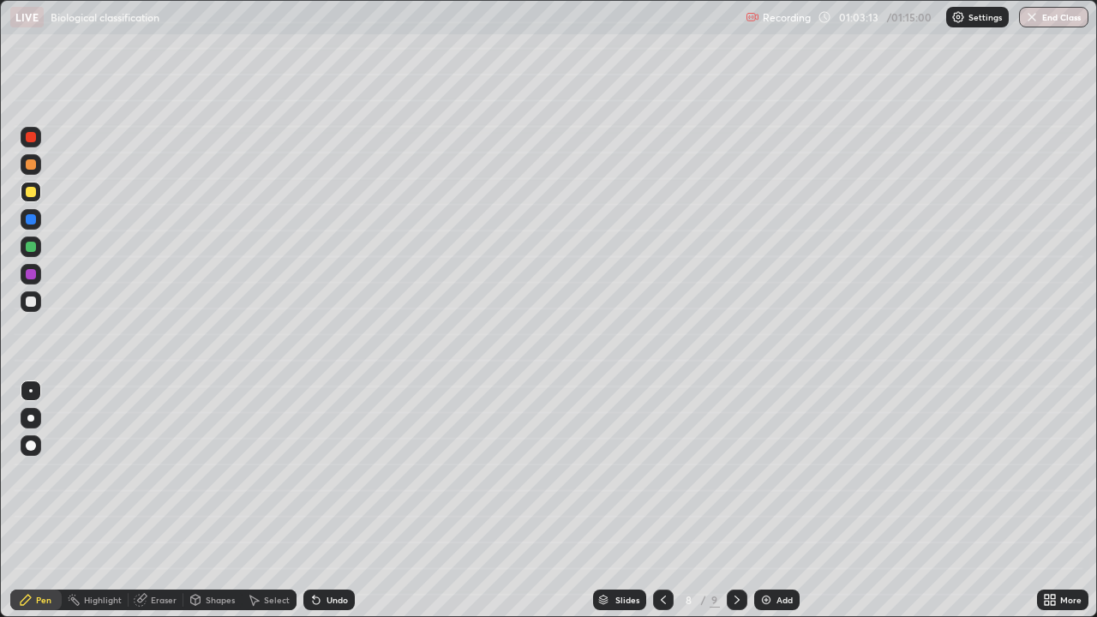
click at [754, 501] on div "Add" at bounding box center [776, 600] width 45 height 21
click at [31, 195] on div at bounding box center [31, 192] width 10 height 10
click at [33, 249] on div at bounding box center [31, 247] width 10 height 10
click at [33, 298] on div at bounding box center [31, 302] width 10 height 10
click at [30, 249] on div at bounding box center [31, 247] width 10 height 10
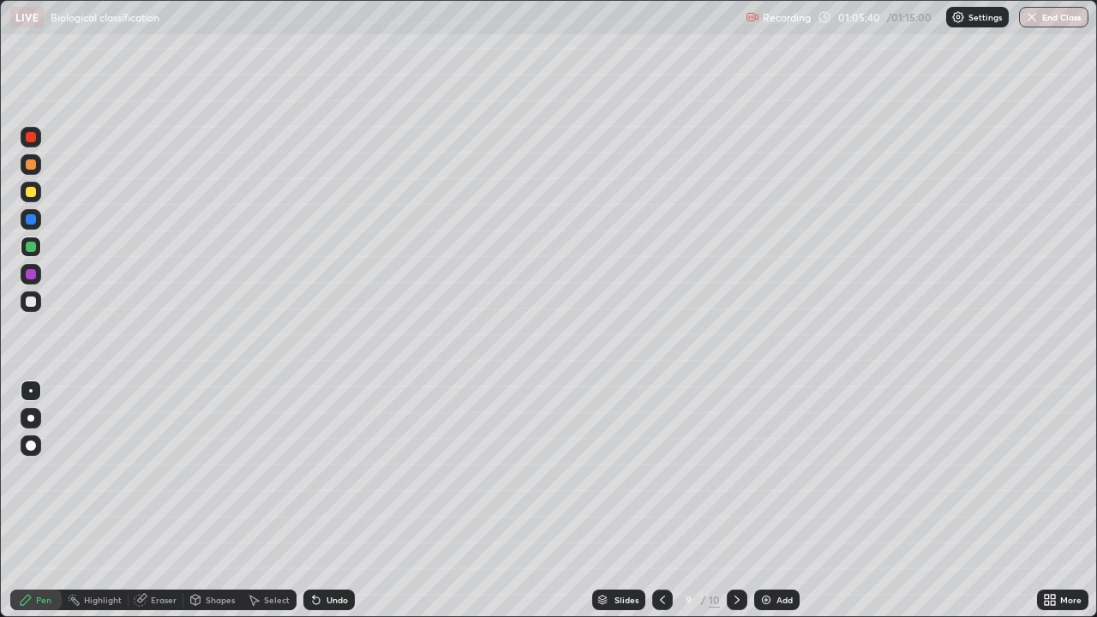
click at [32, 186] on div at bounding box center [31, 192] width 21 height 21
click at [38, 297] on div at bounding box center [31, 301] width 21 height 21
click at [34, 274] on div at bounding box center [31, 274] width 10 height 10
click at [31, 302] on div at bounding box center [31, 302] width 10 height 10
click at [33, 300] on div at bounding box center [31, 302] width 10 height 10
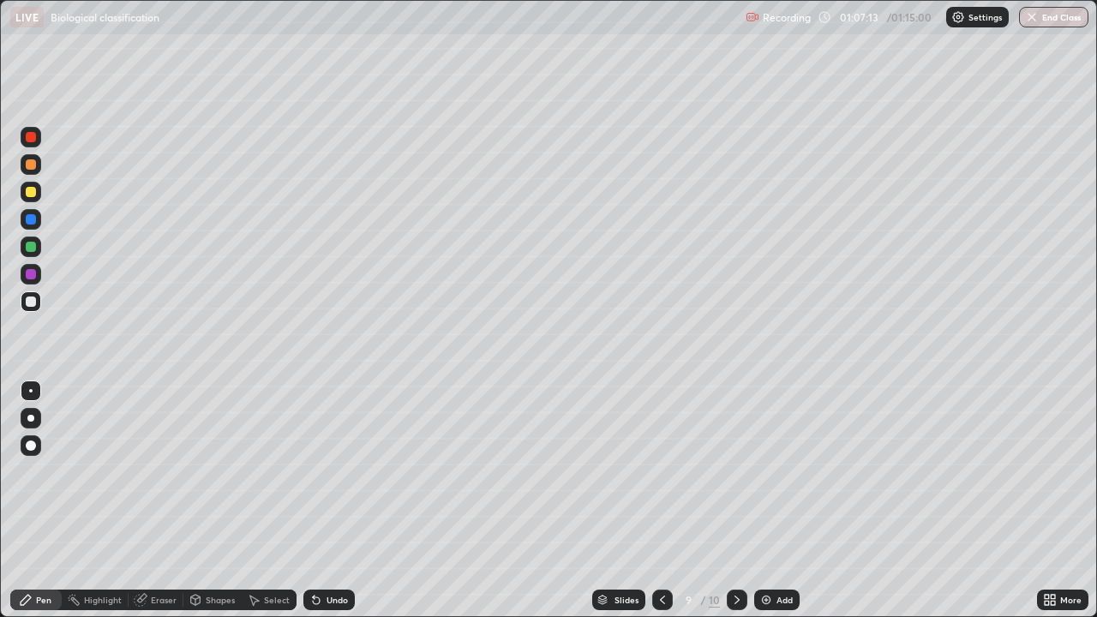
click at [33, 306] on div at bounding box center [31, 302] width 10 height 10
click at [38, 300] on div at bounding box center [31, 301] width 21 height 21
click at [309, 501] on icon at bounding box center [316, 600] width 14 height 14
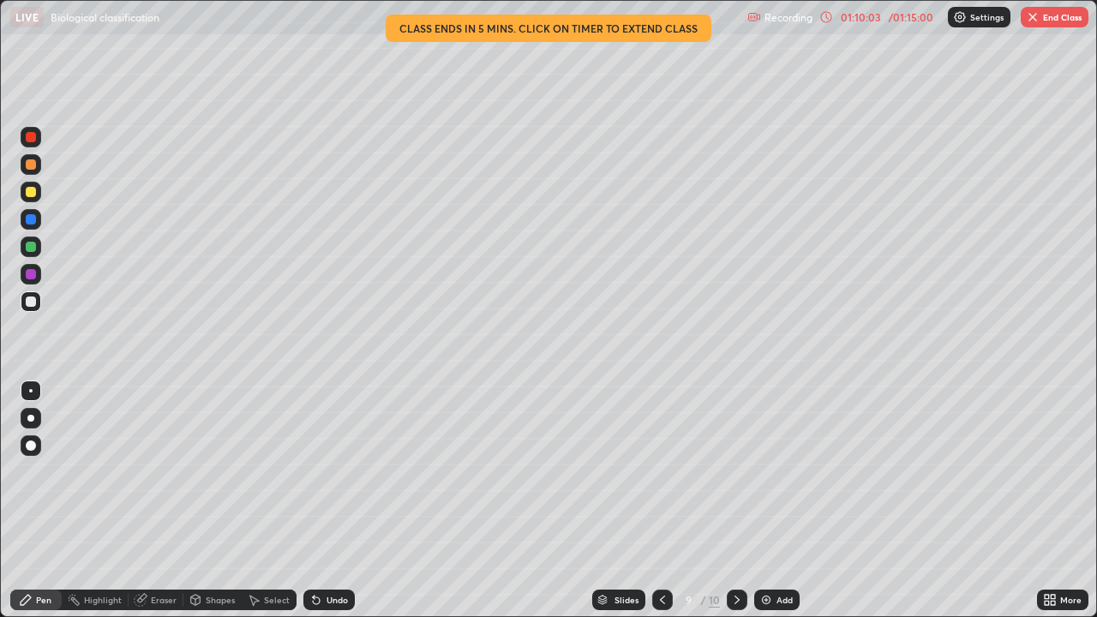
click at [762, 501] on img at bounding box center [766, 600] width 14 height 14
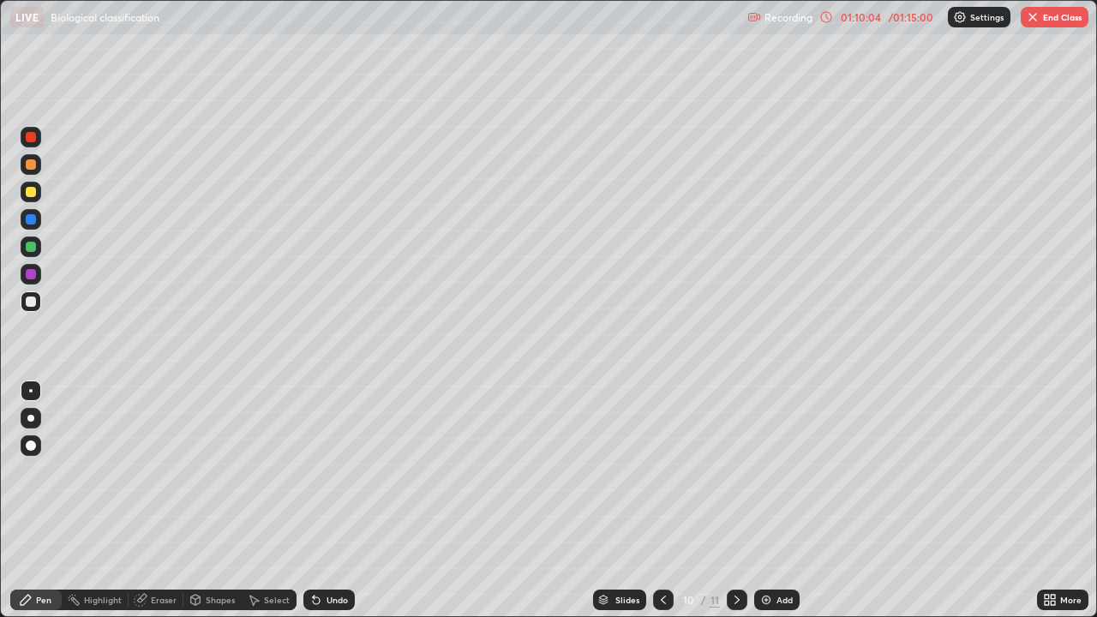
click at [36, 294] on div at bounding box center [31, 301] width 21 height 21
click at [313, 501] on icon at bounding box center [314, 597] width 2 height 2
click at [314, 501] on icon at bounding box center [316, 600] width 14 height 14
click at [1054, 15] on button "End Class" at bounding box center [1055, 17] width 68 height 21
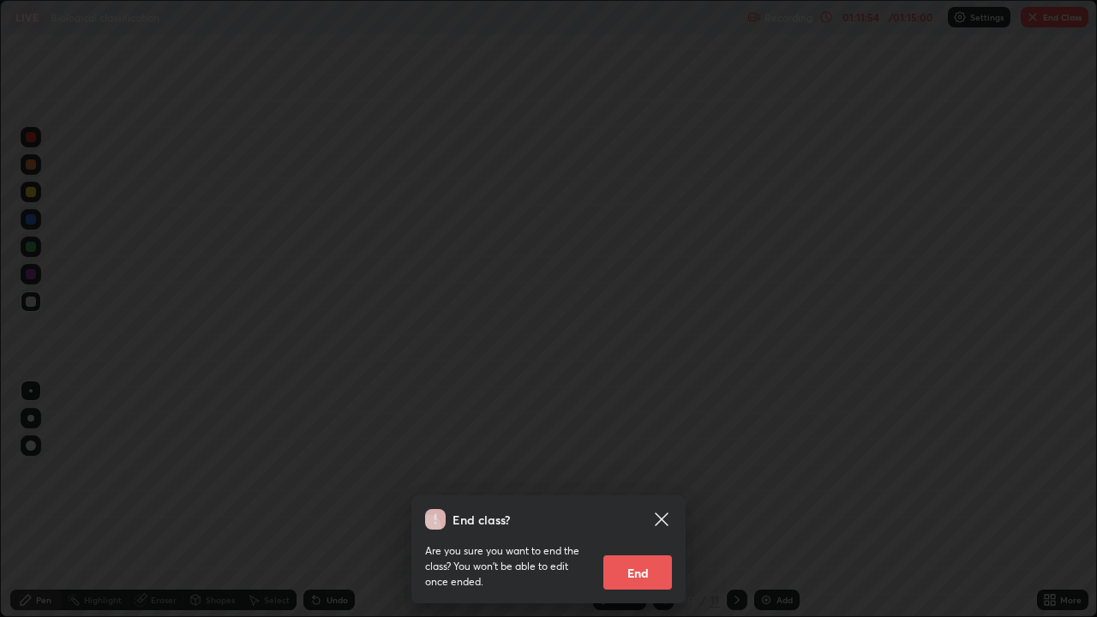
click at [632, 501] on button "End" at bounding box center [637, 572] width 69 height 34
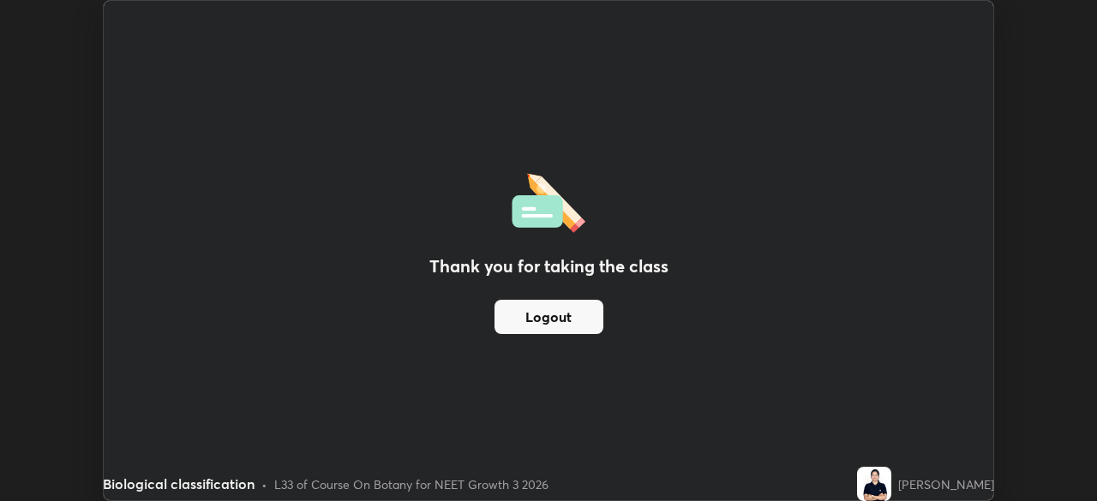
scroll to position [85202, 84606]
click at [486, 435] on div "Thank you for taking the class Logout" at bounding box center [549, 251] width 890 height 500
click at [531, 315] on button "Logout" at bounding box center [549, 317] width 109 height 34
